Goal: Task Accomplishment & Management: Manage account settings

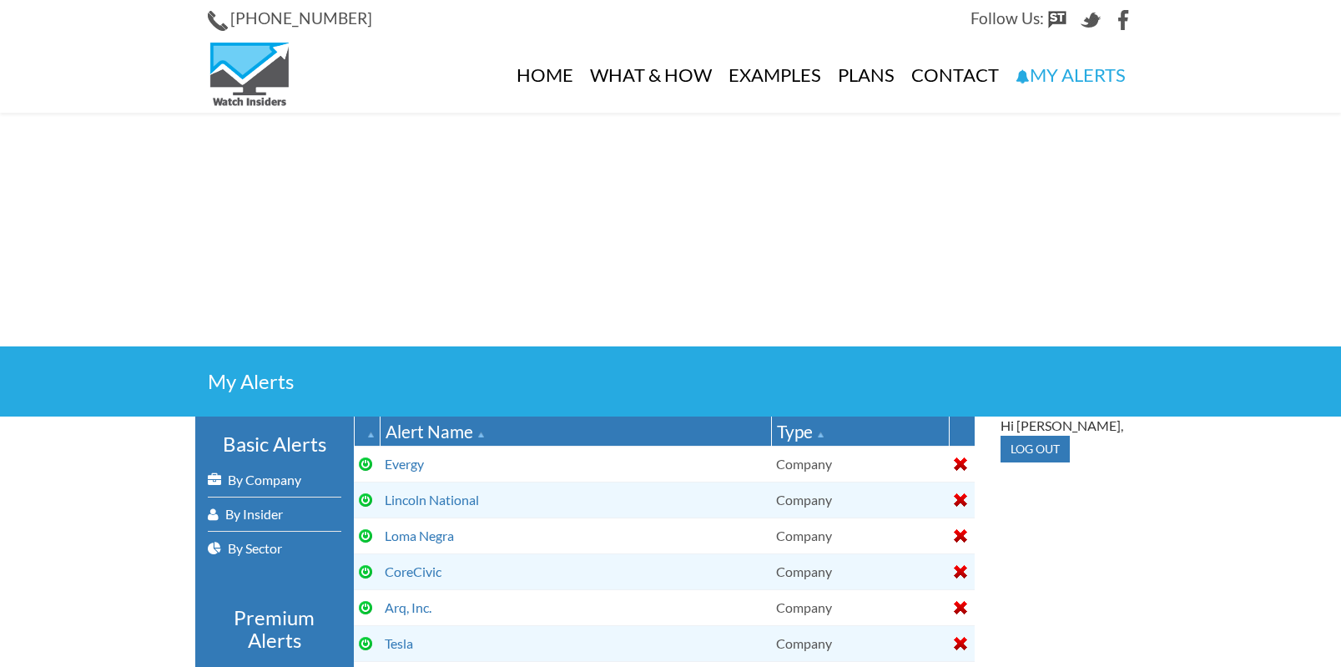
select select
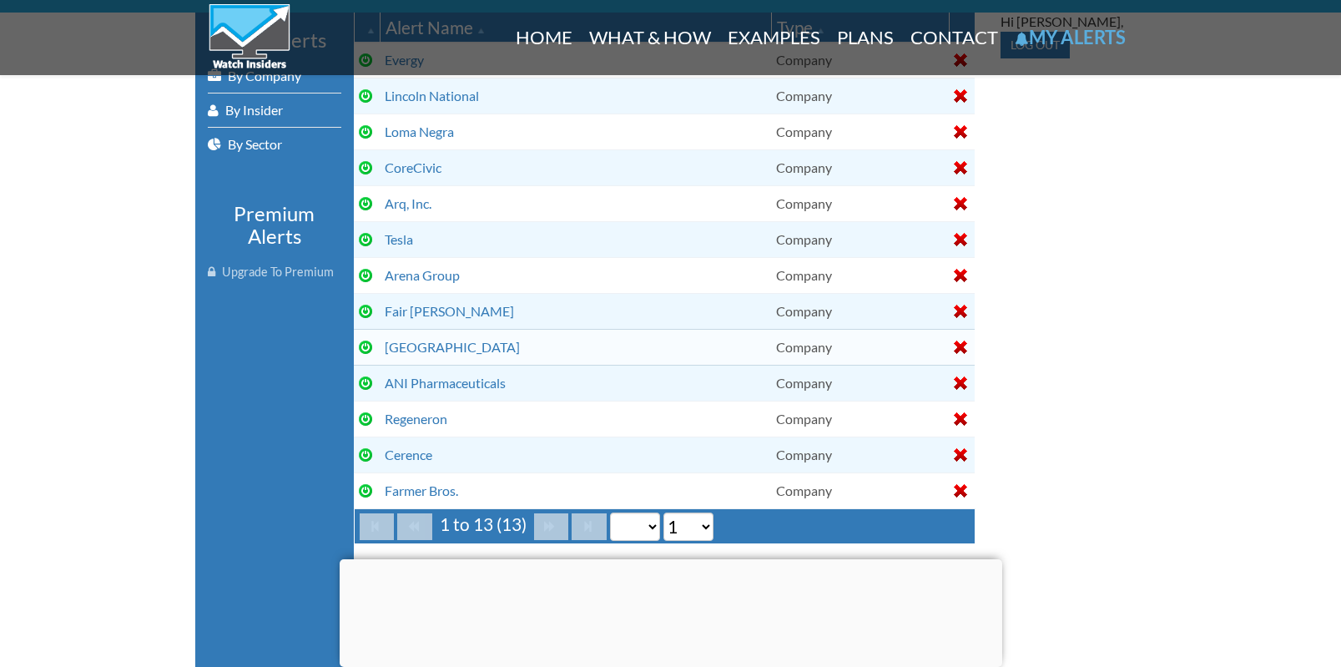
scroll to position [408, 0]
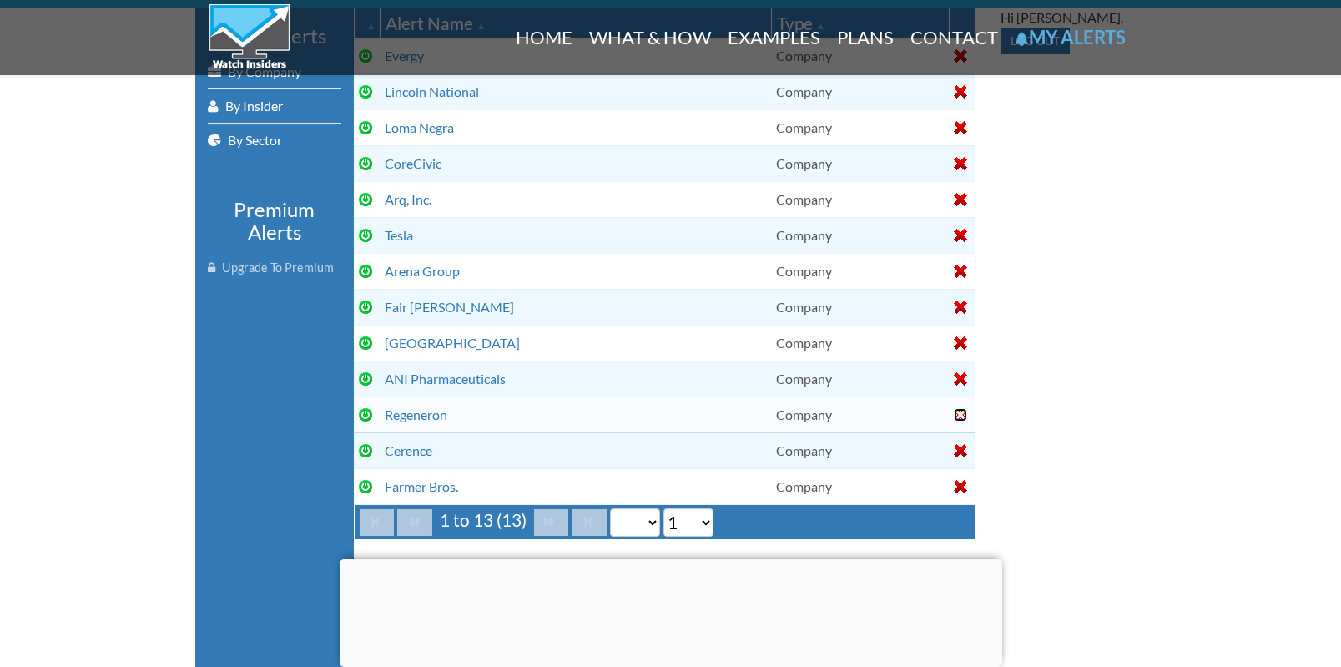
click at [960, 412] on div at bounding box center [960, 414] width 13 height 13
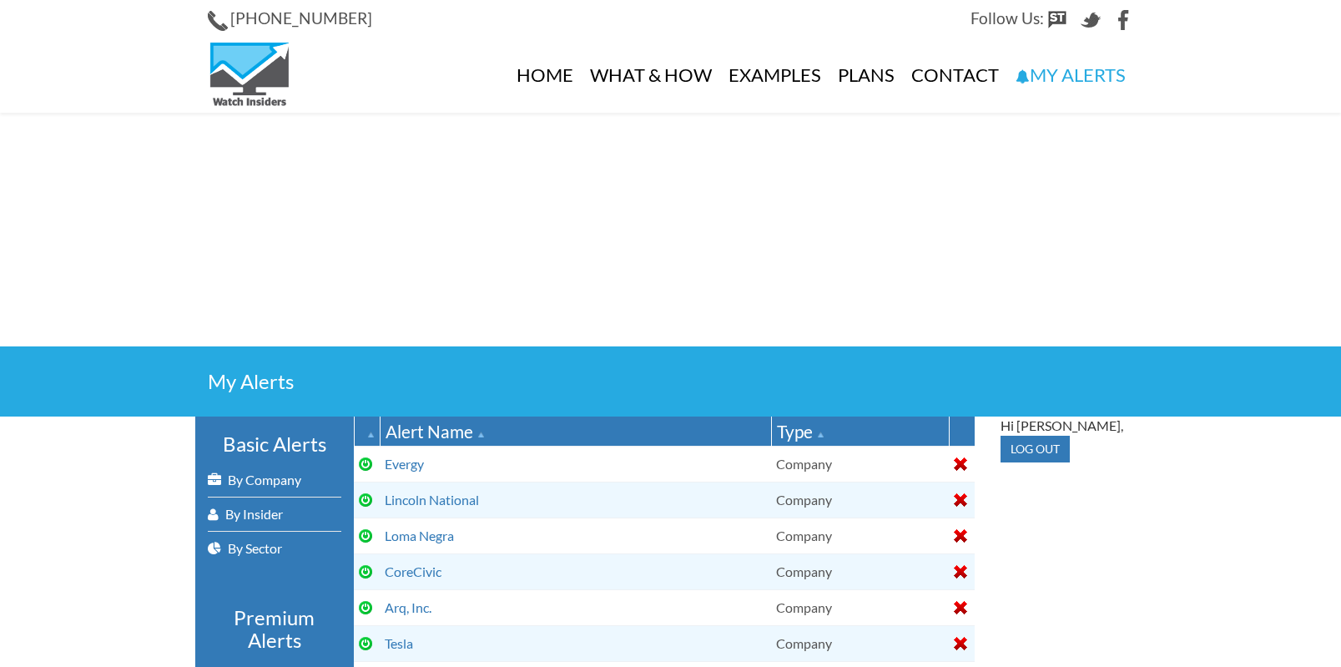
select select
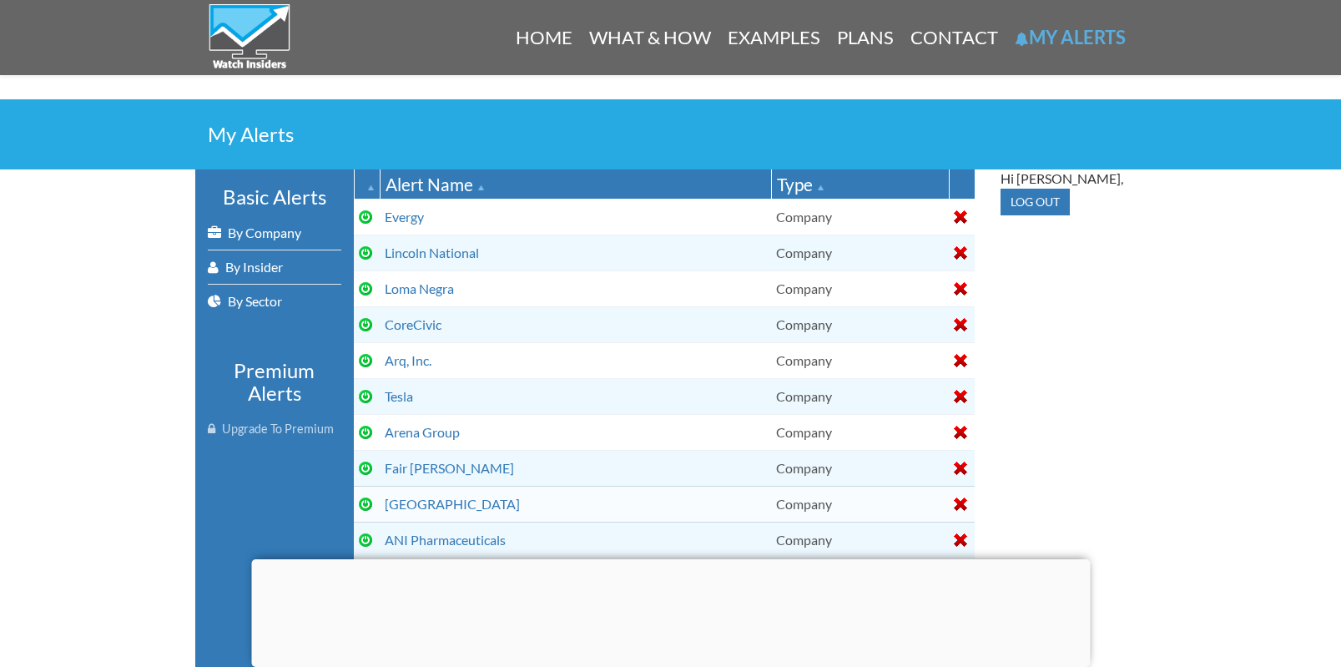
scroll to position [266, 0]
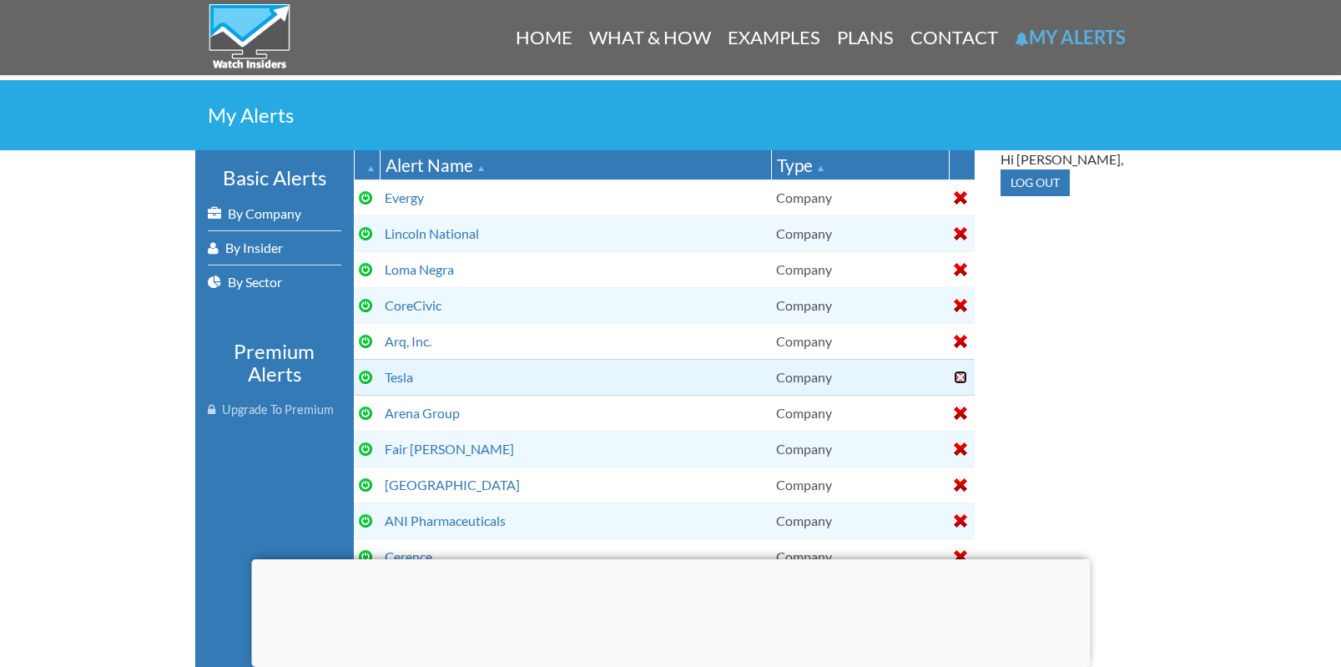
click at [959, 377] on div at bounding box center [960, 376] width 13 height 13
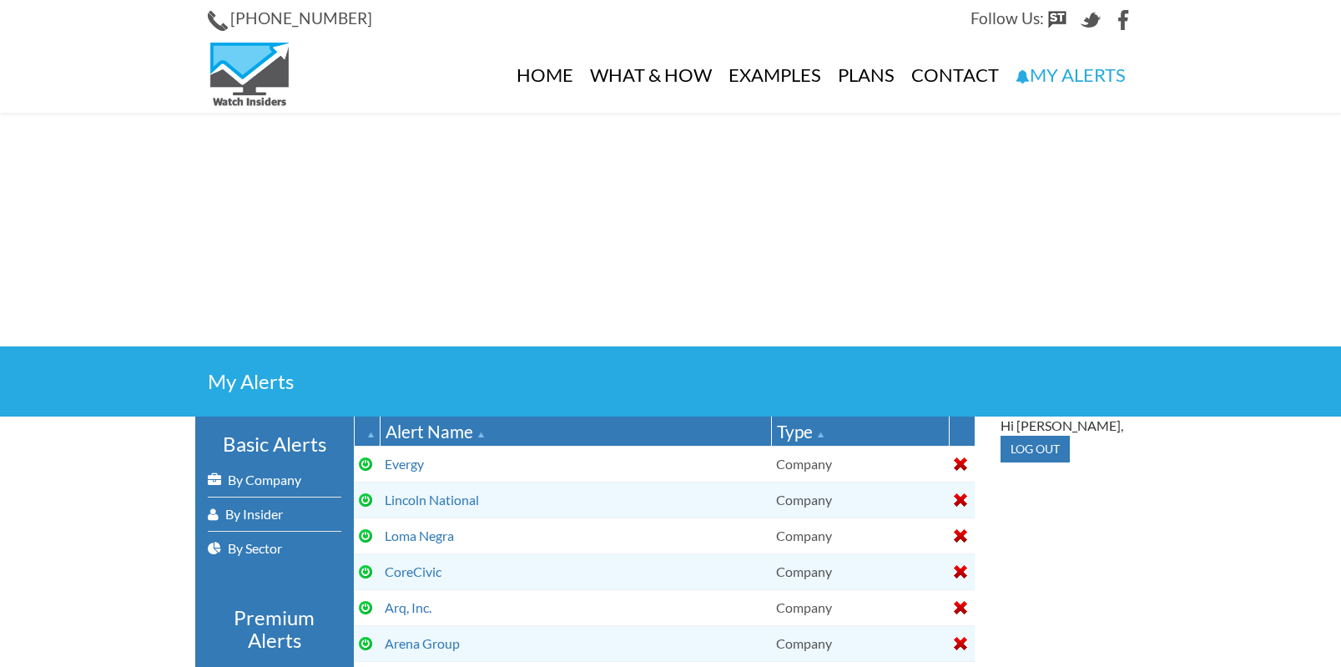
select select
